Goal: Transaction & Acquisition: Book appointment/travel/reservation

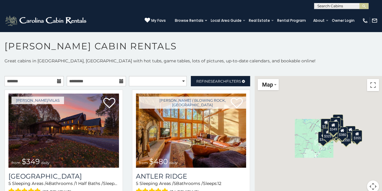
click at [57, 82] on icon at bounding box center [59, 81] width 4 height 4
click at [40, 82] on input "text" at bounding box center [34, 81] width 59 height 10
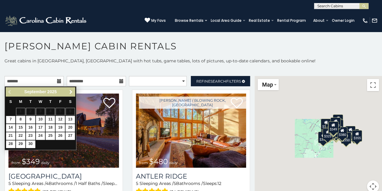
click at [71, 91] on span "Next" at bounding box center [71, 91] width 5 height 5
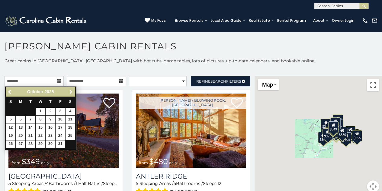
click at [71, 91] on span "Next" at bounding box center [71, 91] width 5 height 5
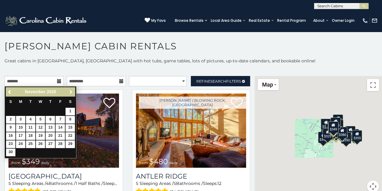
click at [71, 91] on span "Next" at bounding box center [71, 91] width 5 height 5
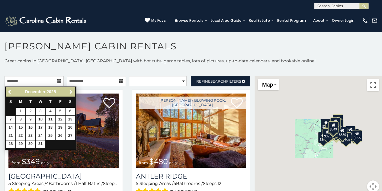
click at [71, 91] on span "Next" at bounding box center [71, 91] width 5 height 5
click at [8, 90] on span "Previous" at bounding box center [10, 91] width 5 height 5
click at [11, 141] on link "28" at bounding box center [10, 144] width 9 height 8
type input "**********"
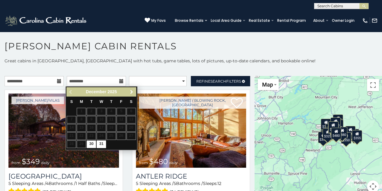
click at [134, 90] on span "Next" at bounding box center [131, 91] width 5 height 5
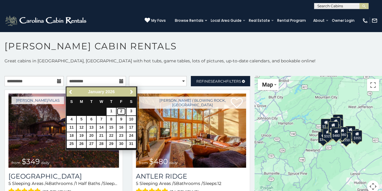
click at [120, 110] on link "2" at bounding box center [121, 112] width 9 height 8
type input "**********"
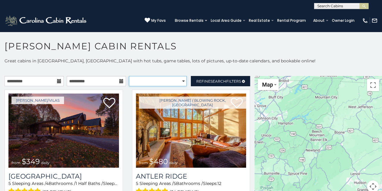
click at [146, 82] on select "**********" at bounding box center [158, 81] width 58 height 10
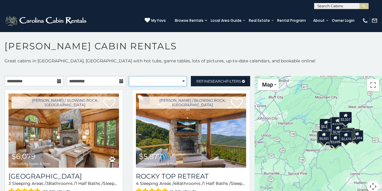
select select "**********"
click at [129, 76] on select "**********" at bounding box center [158, 81] width 58 height 10
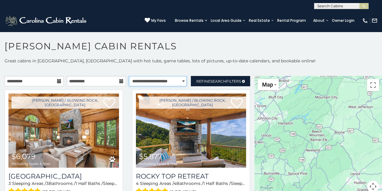
click at [178, 81] on select "**********" at bounding box center [158, 81] width 58 height 10
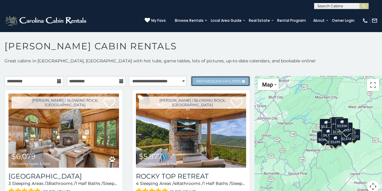
click at [236, 79] on span "Refine Search Filters" at bounding box center [218, 81] width 45 height 5
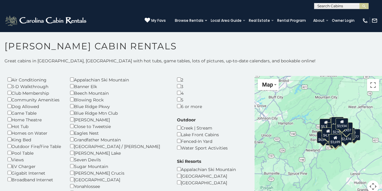
scroll to position [29, 0]
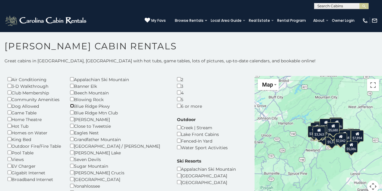
scroll to position [59, 0]
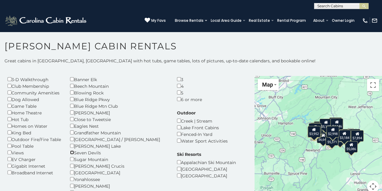
scroll to position [34, 0]
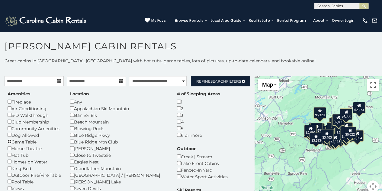
scroll to position [0, 0]
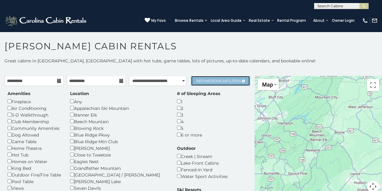
click at [211, 79] on span "Search" at bounding box center [219, 81] width 16 height 5
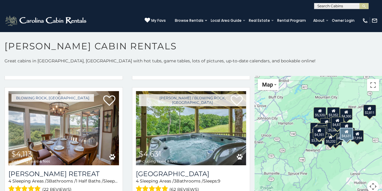
scroll to position [789, 0]
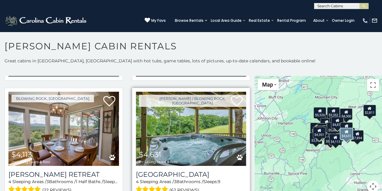
click at [180, 128] on img at bounding box center [191, 129] width 111 height 74
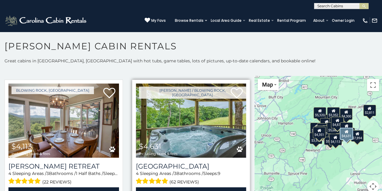
scroll to position [799, 0]
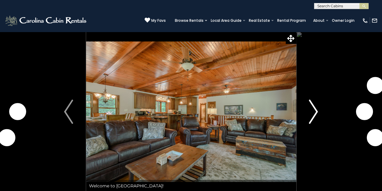
click at [315, 111] on img "Next" at bounding box center [313, 111] width 9 height 24
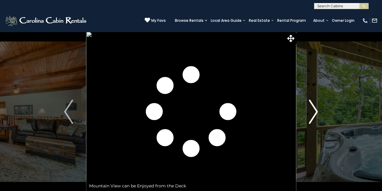
click at [315, 111] on img "Next" at bounding box center [313, 111] width 9 height 24
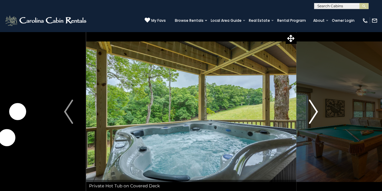
click at [315, 111] on img "Next" at bounding box center [313, 111] width 9 height 24
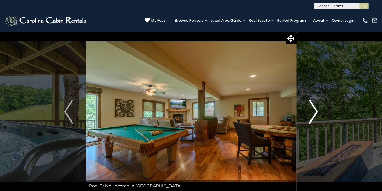
click at [315, 111] on img "Next" at bounding box center [313, 111] width 9 height 24
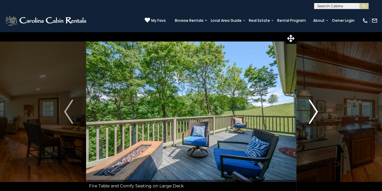
click at [315, 111] on img "Next" at bounding box center [313, 111] width 9 height 24
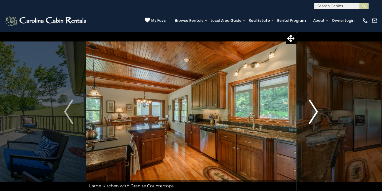
click at [315, 111] on img "Next" at bounding box center [313, 111] width 9 height 24
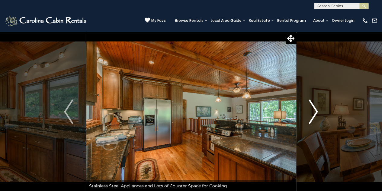
click at [315, 111] on img "Next" at bounding box center [313, 111] width 9 height 24
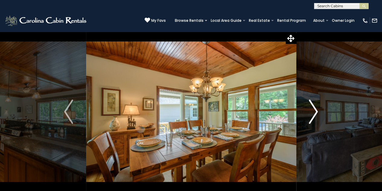
click at [315, 111] on img "Next" at bounding box center [313, 111] width 9 height 24
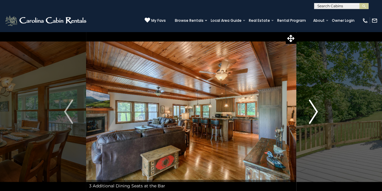
click at [315, 111] on img "Next" at bounding box center [313, 111] width 9 height 24
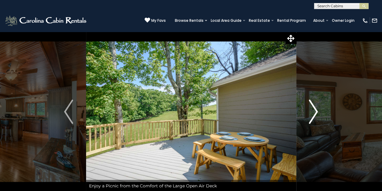
click at [315, 111] on img "Next" at bounding box center [313, 111] width 9 height 24
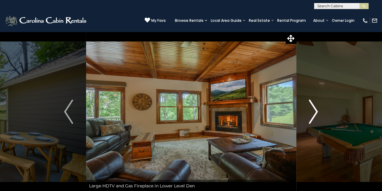
click at [315, 111] on img "Next" at bounding box center [313, 111] width 9 height 24
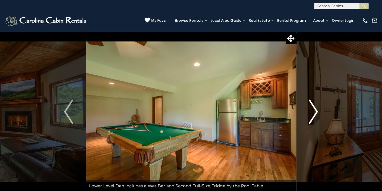
click at [315, 111] on img "Next" at bounding box center [313, 111] width 9 height 24
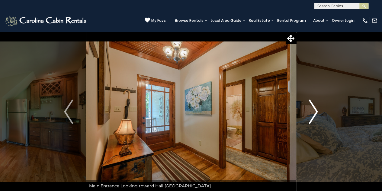
click at [314, 108] on img "Next" at bounding box center [313, 111] width 9 height 24
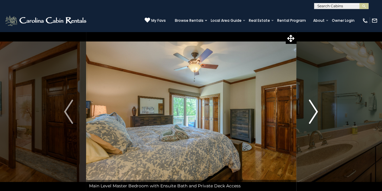
click at [314, 108] on img "Next" at bounding box center [313, 111] width 9 height 24
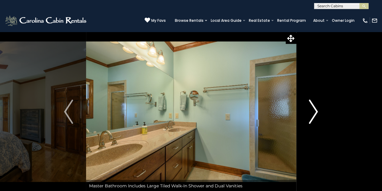
click at [314, 108] on img "Next" at bounding box center [313, 111] width 9 height 24
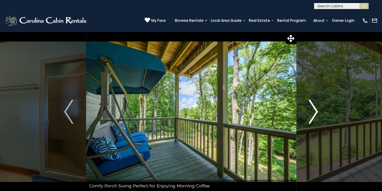
click at [314, 108] on img "Next" at bounding box center [313, 111] width 9 height 24
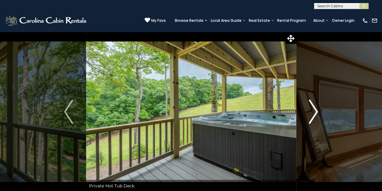
click at [314, 108] on img "Next" at bounding box center [313, 111] width 9 height 24
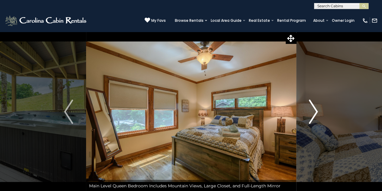
click at [314, 108] on img "Next" at bounding box center [313, 111] width 9 height 24
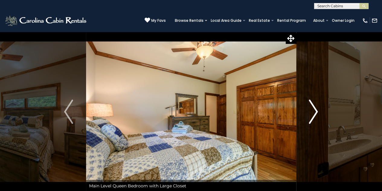
click at [314, 108] on img "Next" at bounding box center [313, 111] width 9 height 24
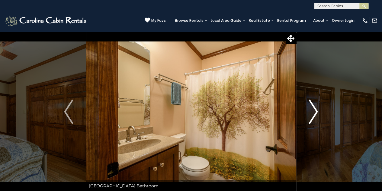
click at [314, 108] on img "Next" at bounding box center [313, 111] width 9 height 24
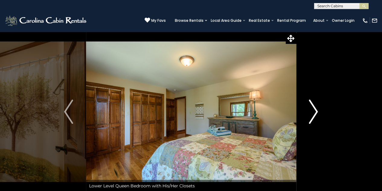
click at [314, 108] on img "Next" at bounding box center [313, 111] width 9 height 24
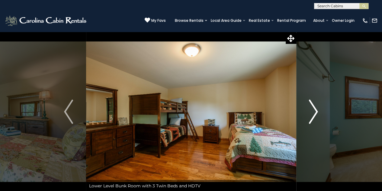
click at [314, 108] on img "Next" at bounding box center [313, 111] width 9 height 24
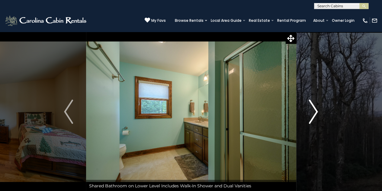
click at [314, 108] on img "Next" at bounding box center [313, 111] width 9 height 24
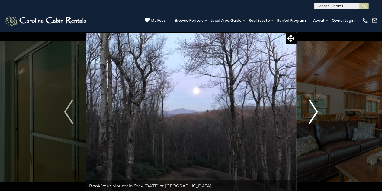
click at [314, 108] on img "Next" at bounding box center [313, 111] width 9 height 24
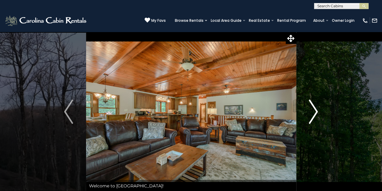
click at [314, 108] on img "Next" at bounding box center [313, 111] width 9 height 24
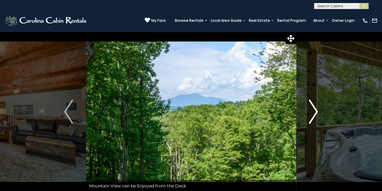
click at [314, 108] on img "Next" at bounding box center [313, 111] width 9 height 24
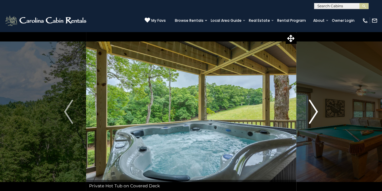
click at [314, 108] on img "Next" at bounding box center [313, 111] width 9 height 24
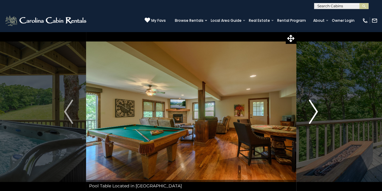
click at [314, 108] on img "Next" at bounding box center [313, 111] width 9 height 24
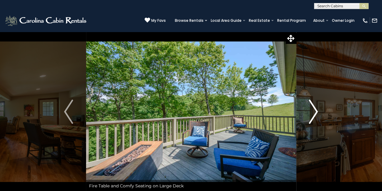
click at [314, 108] on img "Next" at bounding box center [313, 111] width 9 height 24
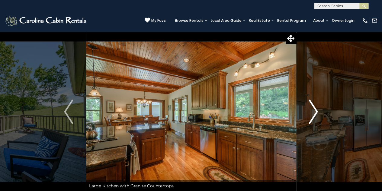
click at [314, 108] on img "Next" at bounding box center [313, 111] width 9 height 24
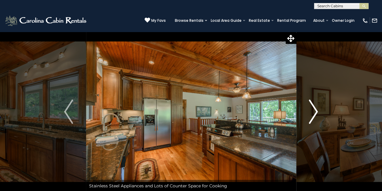
click at [314, 108] on img "Next" at bounding box center [313, 111] width 9 height 24
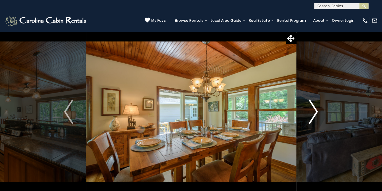
click at [314, 108] on img "Next" at bounding box center [313, 111] width 9 height 24
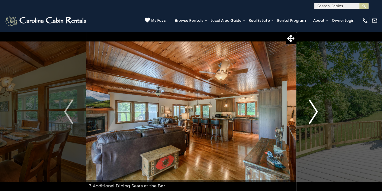
click at [314, 108] on img "Next" at bounding box center [313, 111] width 9 height 24
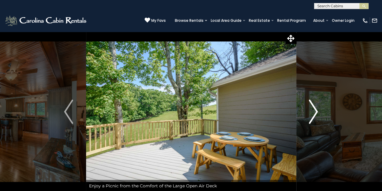
click at [314, 108] on img "Next" at bounding box center [313, 111] width 9 height 24
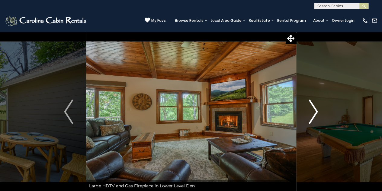
click at [314, 108] on img "Next" at bounding box center [313, 111] width 9 height 24
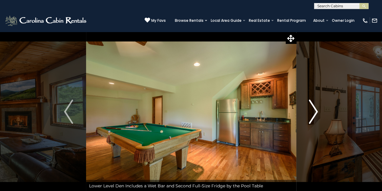
click at [314, 108] on img "Next" at bounding box center [313, 111] width 9 height 24
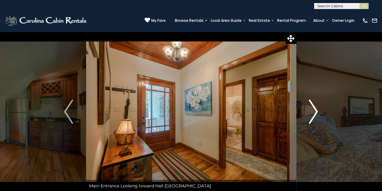
click at [314, 108] on img "Next" at bounding box center [313, 111] width 9 height 24
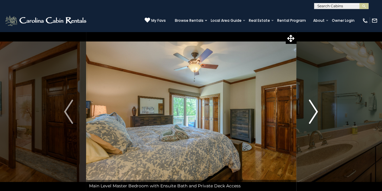
click at [314, 108] on img "Next" at bounding box center [313, 111] width 9 height 24
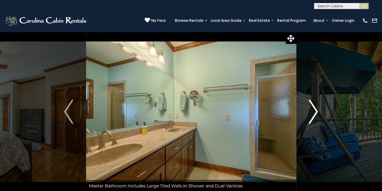
click at [314, 108] on img "Next" at bounding box center [313, 111] width 9 height 24
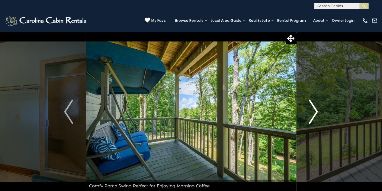
click at [314, 108] on img "Next" at bounding box center [313, 111] width 9 height 24
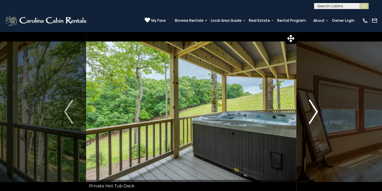
click at [314, 108] on img "Next" at bounding box center [313, 111] width 9 height 24
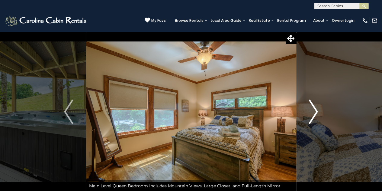
click at [314, 108] on img "Next" at bounding box center [313, 111] width 9 height 24
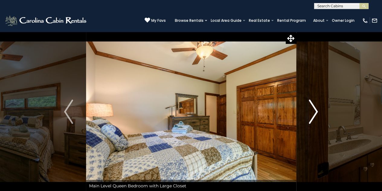
click at [314, 108] on img "Next" at bounding box center [313, 111] width 9 height 24
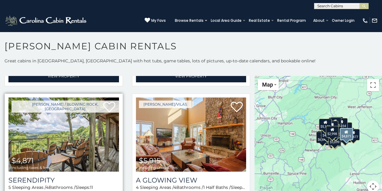
scroll to position [390, 0]
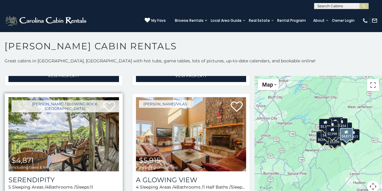
click at [82, 132] on img at bounding box center [63, 134] width 111 height 74
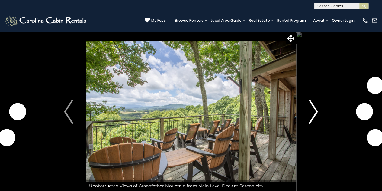
click at [314, 111] on img "Next" at bounding box center [313, 111] width 9 height 24
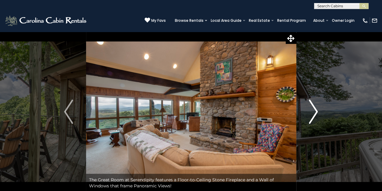
click at [314, 111] on img "Next" at bounding box center [313, 111] width 9 height 24
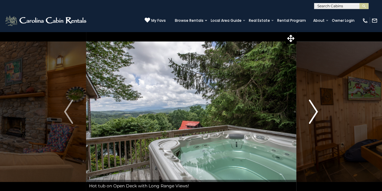
click at [314, 111] on img "Next" at bounding box center [313, 111] width 9 height 24
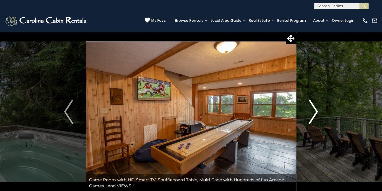
click at [314, 111] on img "Next" at bounding box center [313, 111] width 9 height 24
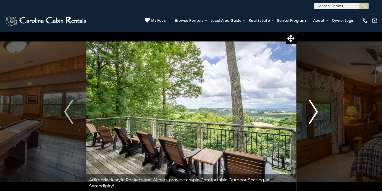
click at [314, 111] on img "Next" at bounding box center [313, 111] width 9 height 24
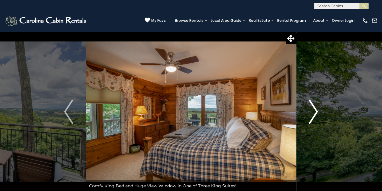
click at [314, 111] on img "Next" at bounding box center [313, 111] width 9 height 24
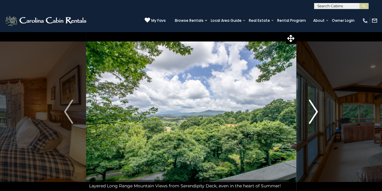
click at [314, 111] on img "Next" at bounding box center [313, 111] width 9 height 24
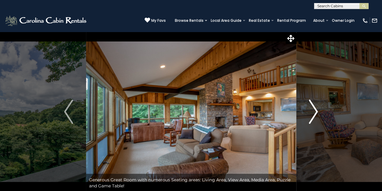
click at [314, 111] on img "Next" at bounding box center [313, 111] width 9 height 24
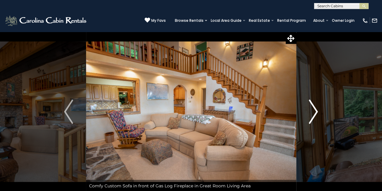
click at [314, 111] on img "Next" at bounding box center [313, 111] width 9 height 24
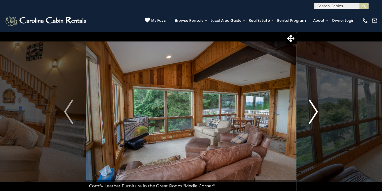
click at [314, 111] on img "Next" at bounding box center [313, 111] width 9 height 24
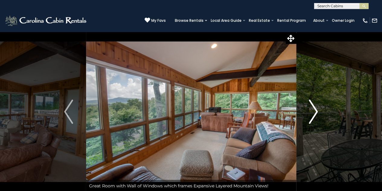
click at [314, 111] on img "Next" at bounding box center [313, 111] width 9 height 24
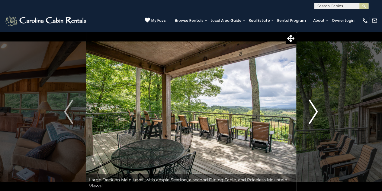
click at [314, 111] on img "Next" at bounding box center [313, 111] width 9 height 24
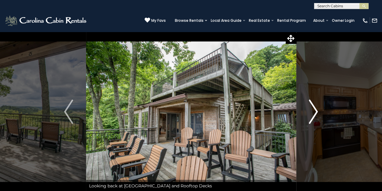
click at [314, 111] on img "Next" at bounding box center [313, 111] width 9 height 24
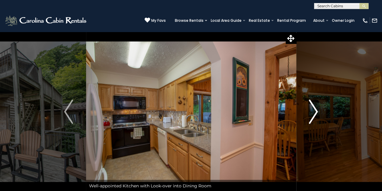
click at [314, 111] on img "Next" at bounding box center [313, 111] width 9 height 24
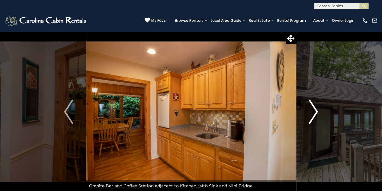
click at [314, 111] on img "Next" at bounding box center [313, 111] width 9 height 24
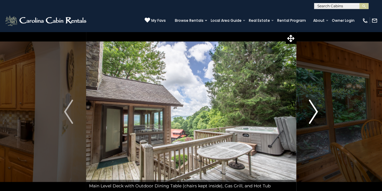
click at [314, 111] on img "Next" at bounding box center [313, 111] width 9 height 24
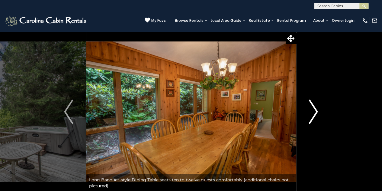
click at [314, 111] on img "Next" at bounding box center [313, 111] width 9 height 24
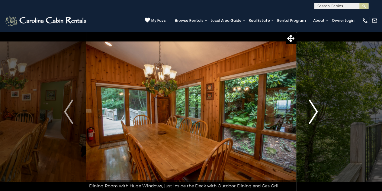
click at [314, 111] on img "Next" at bounding box center [313, 111] width 9 height 24
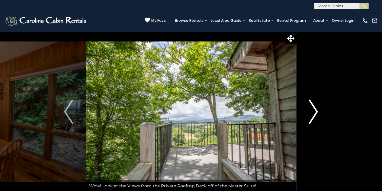
click at [314, 111] on img "Next" at bounding box center [313, 111] width 9 height 24
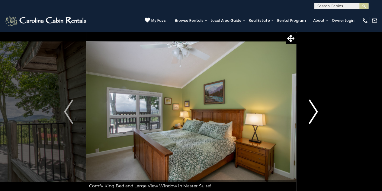
click at [314, 111] on img "Next" at bounding box center [313, 111] width 9 height 24
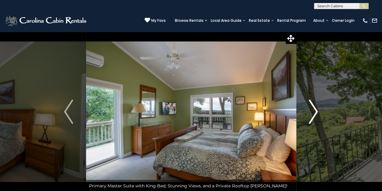
click at [314, 111] on img "Next" at bounding box center [313, 111] width 9 height 24
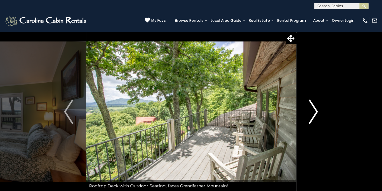
click at [314, 111] on img "Next" at bounding box center [313, 111] width 9 height 24
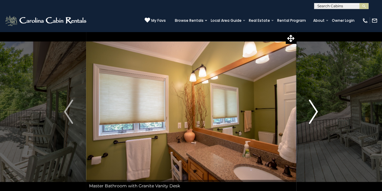
click at [314, 111] on img "Next" at bounding box center [313, 111] width 9 height 24
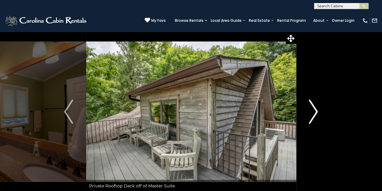
click at [314, 111] on img "Next" at bounding box center [313, 111] width 9 height 24
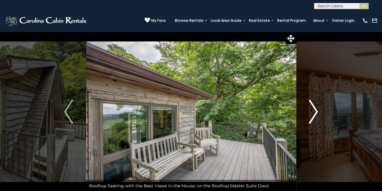
click at [314, 111] on img "Next" at bounding box center [313, 111] width 9 height 24
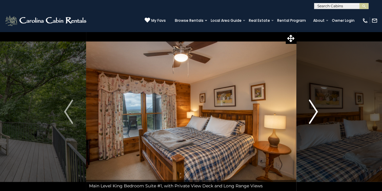
click at [314, 111] on img "Next" at bounding box center [313, 111] width 9 height 24
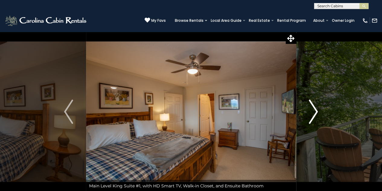
click at [314, 111] on img "Next" at bounding box center [313, 111] width 9 height 24
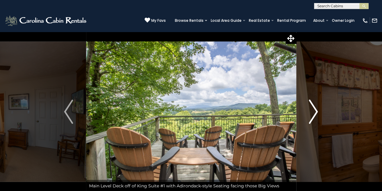
click at [314, 111] on img "Next" at bounding box center [313, 111] width 9 height 24
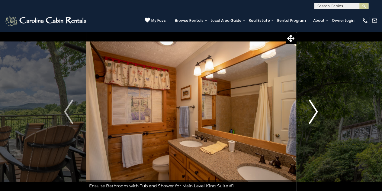
click at [314, 111] on img "Next" at bounding box center [313, 111] width 9 height 24
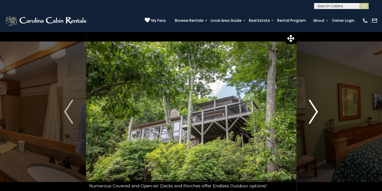
click at [314, 111] on img "Next" at bounding box center [313, 111] width 9 height 24
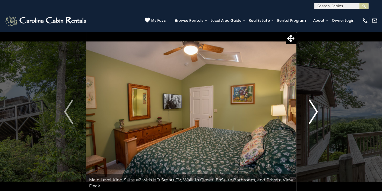
click at [314, 111] on img "Next" at bounding box center [313, 111] width 9 height 24
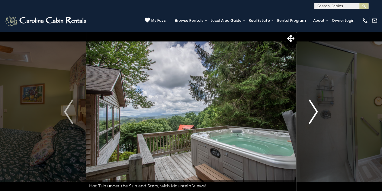
click at [314, 111] on img "Next" at bounding box center [313, 111] width 9 height 24
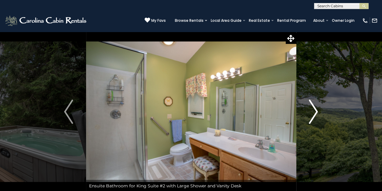
click at [314, 111] on img "Next" at bounding box center [313, 111] width 9 height 24
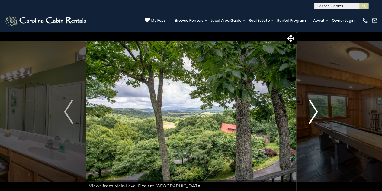
click at [314, 111] on img "Next" at bounding box center [313, 111] width 9 height 24
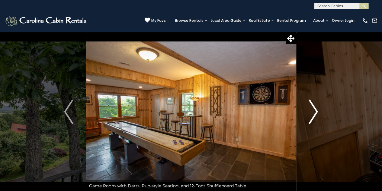
click at [314, 111] on img "Next" at bounding box center [313, 111] width 9 height 24
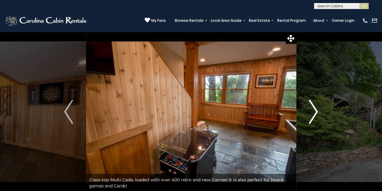
click at [314, 111] on img "Next" at bounding box center [313, 111] width 9 height 24
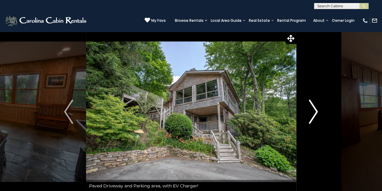
click at [314, 111] on img "Next" at bounding box center [313, 111] width 9 height 24
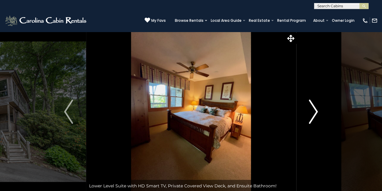
click at [314, 111] on img "Next" at bounding box center [313, 111] width 9 height 24
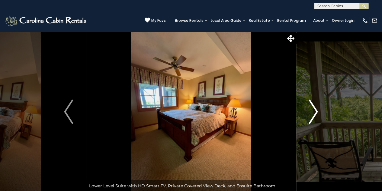
click at [314, 111] on img "Next" at bounding box center [313, 111] width 9 height 24
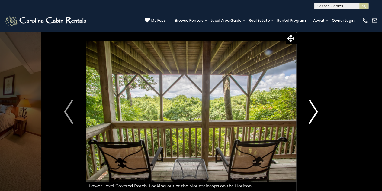
click at [314, 111] on img "Next" at bounding box center [313, 111] width 9 height 24
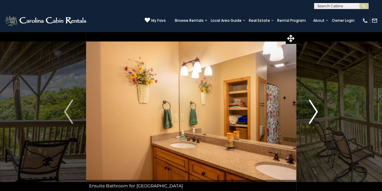
click at [314, 111] on img "Next" at bounding box center [313, 111] width 9 height 24
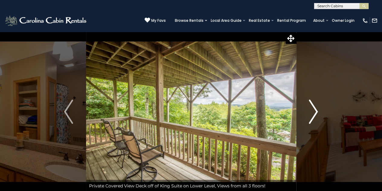
click at [314, 111] on img "Next" at bounding box center [313, 111] width 9 height 24
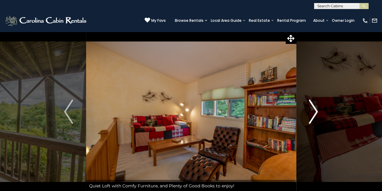
click at [314, 111] on img "Next" at bounding box center [313, 111] width 9 height 24
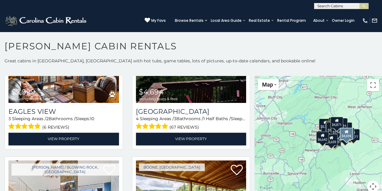
scroll to position [1684, 0]
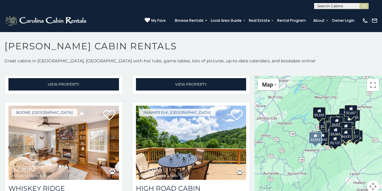
scroll to position [2481, 0]
